Goal: Task Accomplishment & Management: Manage account settings

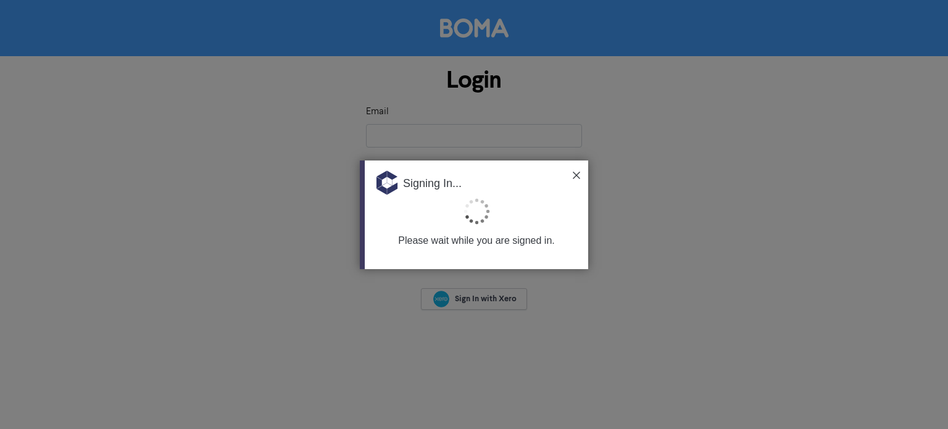
type input "[PERSON_NAME][EMAIL_ADDRESS][DOMAIN_NAME][PERSON_NAME]"
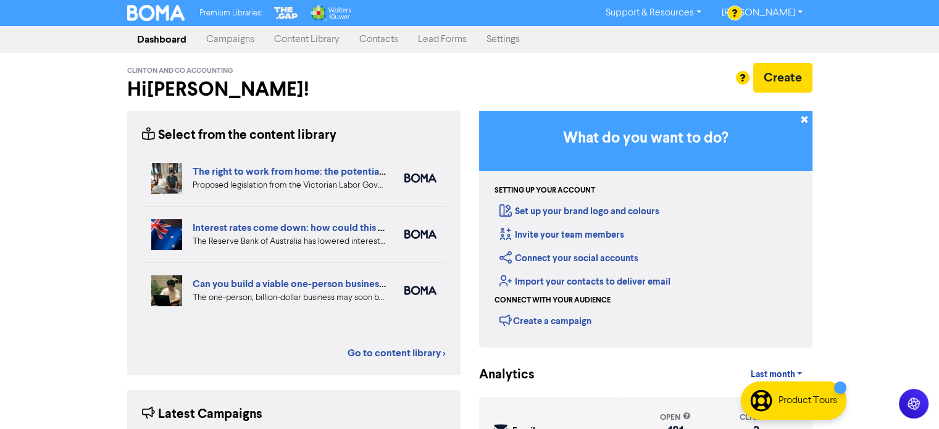
click at [390, 39] on link "Contacts" at bounding box center [378, 39] width 59 height 25
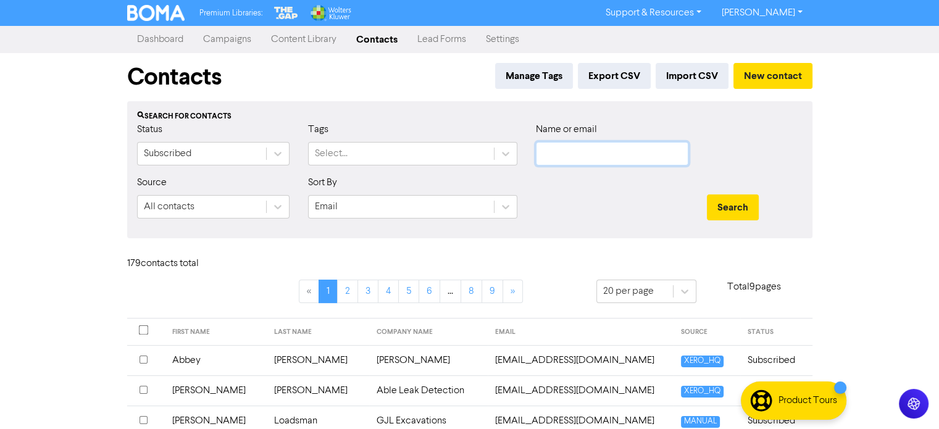
click at [576, 159] on input "text" at bounding box center [612, 153] width 152 height 23
type input "azzmin"
click at [728, 206] on button "Search" at bounding box center [733, 207] width 52 height 26
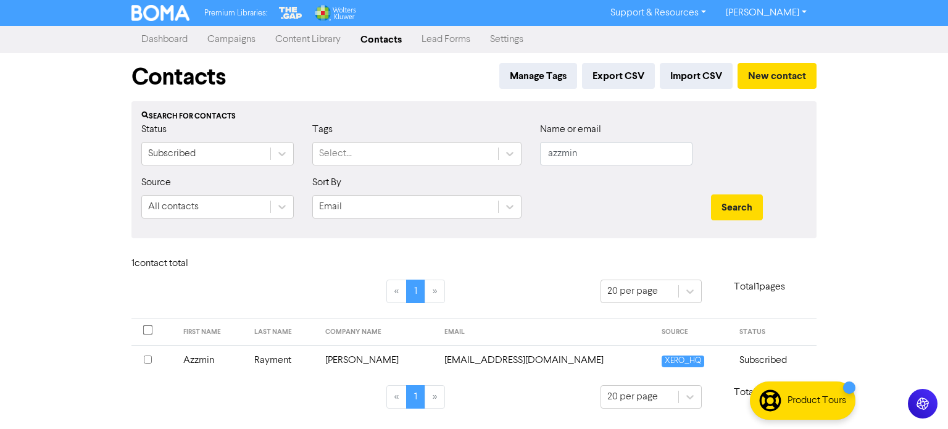
click at [147, 359] on input "checkbox" at bounding box center [148, 359] width 8 height 8
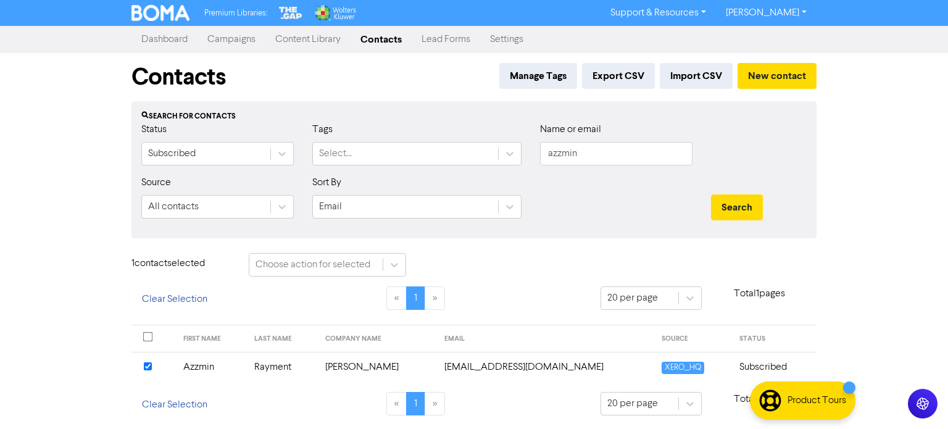
click at [368, 363] on td "[PERSON_NAME]" at bounding box center [378, 367] width 120 height 30
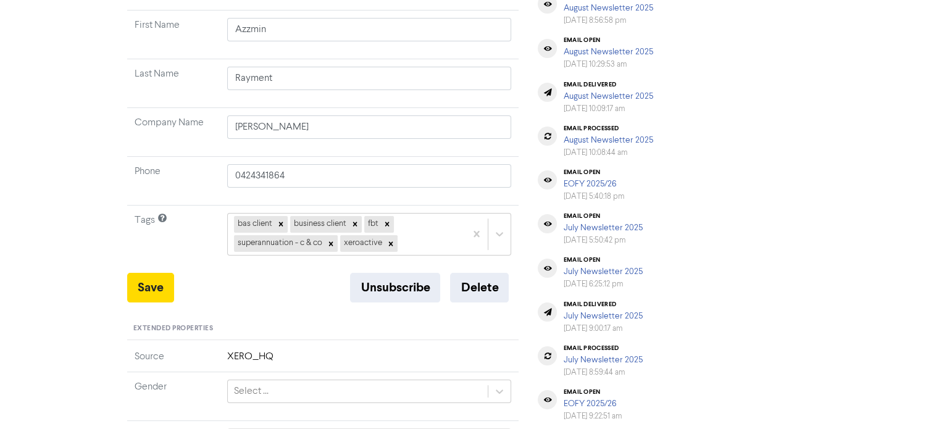
scroll to position [185, 0]
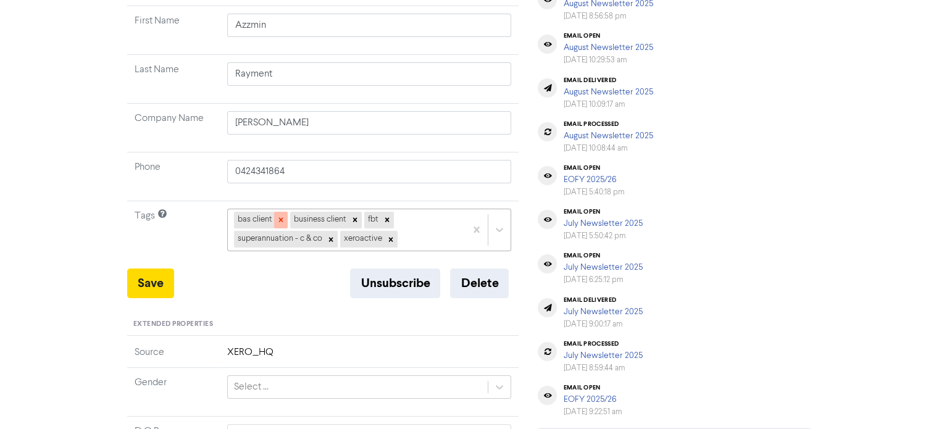
click at [280, 219] on icon at bounding box center [280, 220] width 4 height 4
click at [300, 220] on icon at bounding box center [298, 220] width 4 height 4
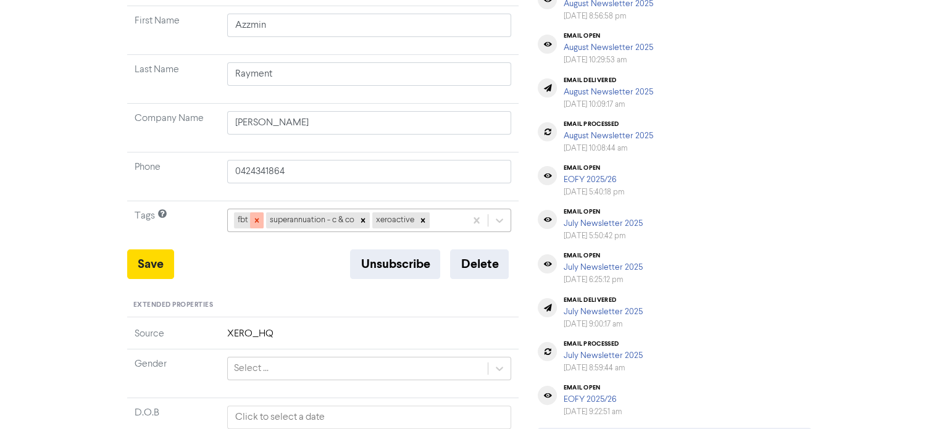
click at [258, 219] on icon at bounding box center [256, 220] width 9 height 9
click at [333, 220] on icon at bounding box center [330, 220] width 9 height 9
click at [284, 223] on div at bounding box center [285, 220] width 14 height 16
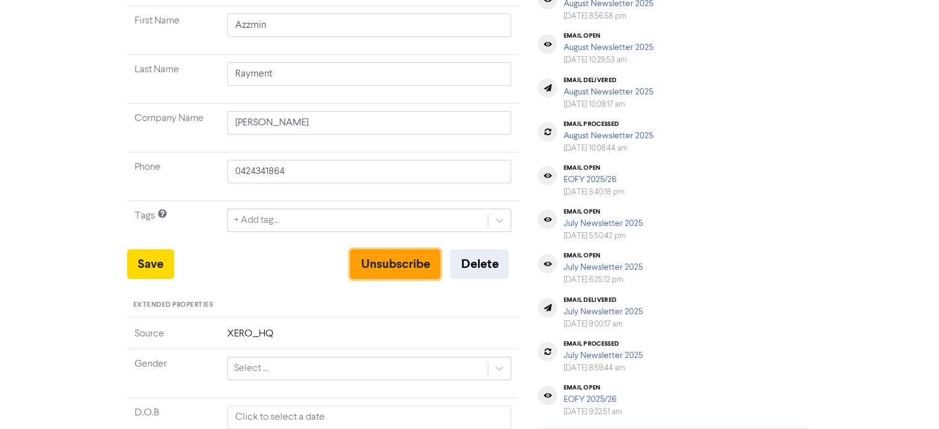
click at [388, 268] on button "Unsubscribe" at bounding box center [395, 264] width 90 height 30
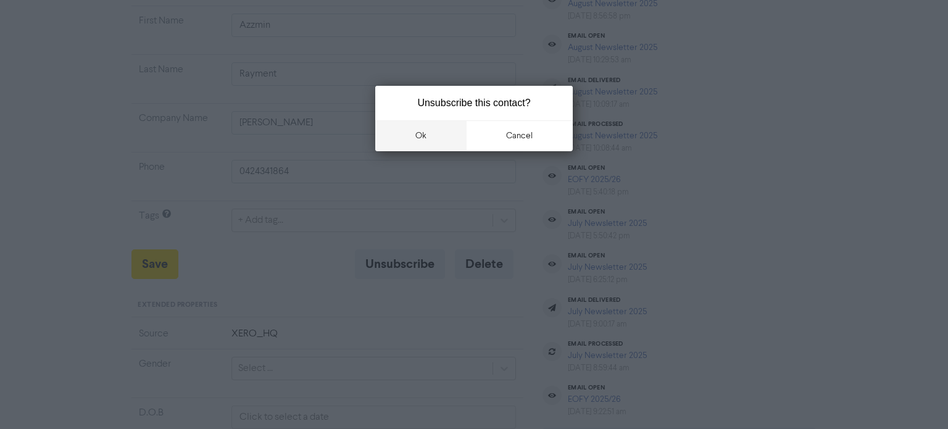
click at [435, 133] on button "ok" at bounding box center [420, 135] width 91 height 31
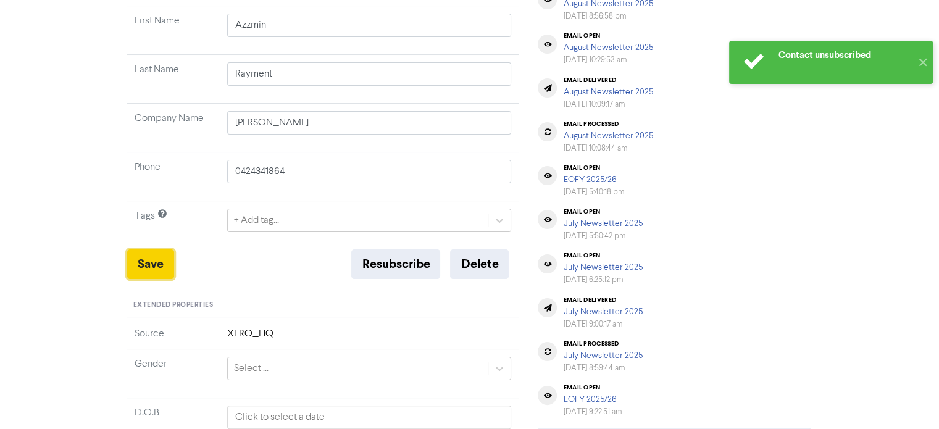
click at [146, 264] on button "Save" at bounding box center [150, 264] width 47 height 30
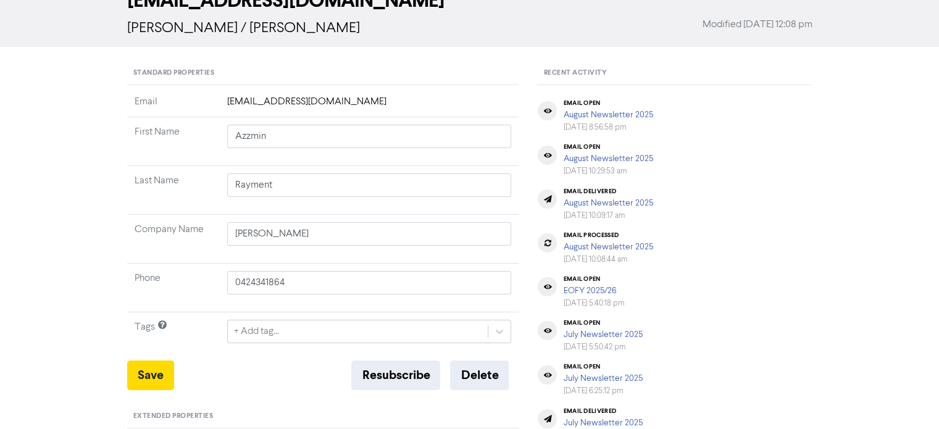
scroll to position [247, 0]
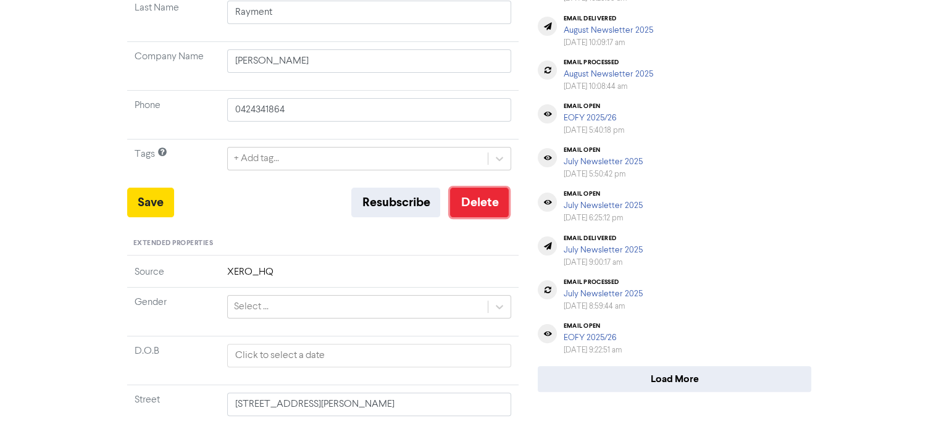
click at [476, 200] on button "Delete" at bounding box center [479, 203] width 59 height 30
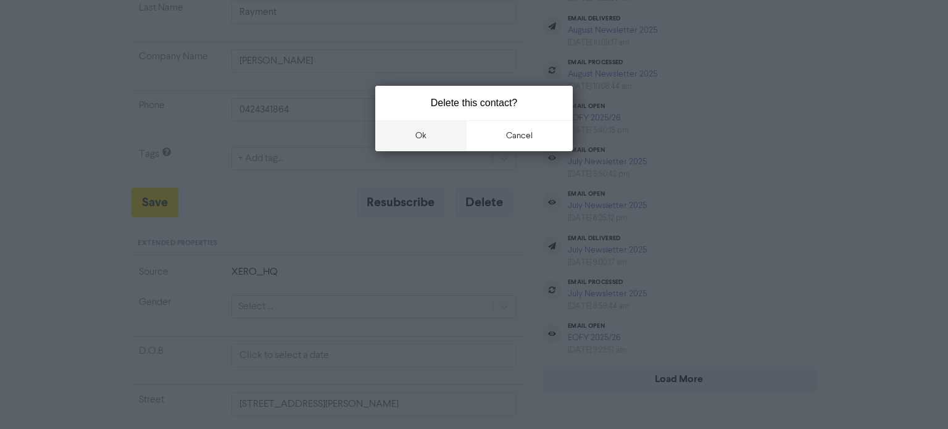
click at [430, 135] on button "ok" at bounding box center [420, 135] width 91 height 31
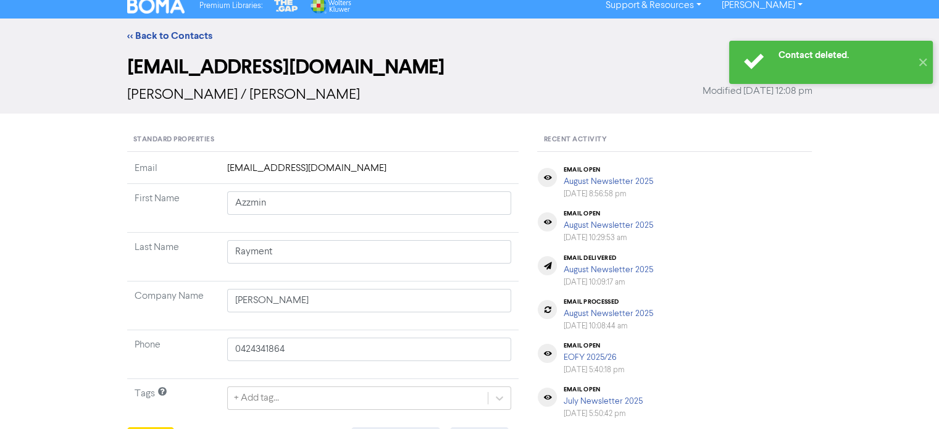
scroll to position [0, 0]
